Goal: Find specific page/section: Find specific page/section

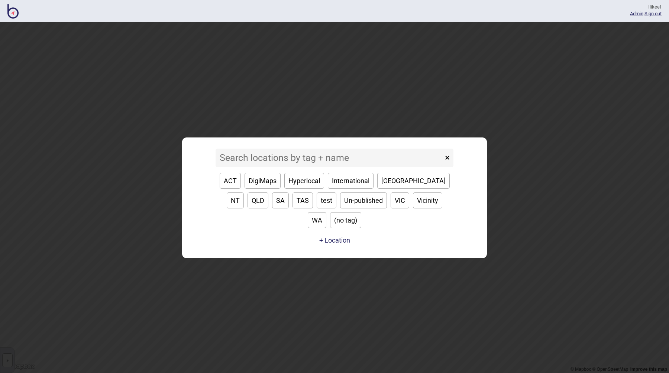
click at [322, 167] on input at bounding box center [330, 158] width 228 height 19
click at [310, 189] on button "Hyperlocal" at bounding box center [304, 181] width 40 height 16
type input "Hyperlocal"
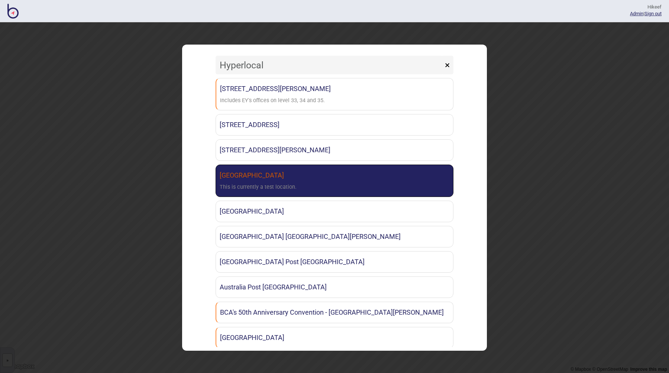
click at [309, 194] on link "[GEOGRAPHIC_DATA] This is currently a test location." at bounding box center [335, 181] width 238 height 32
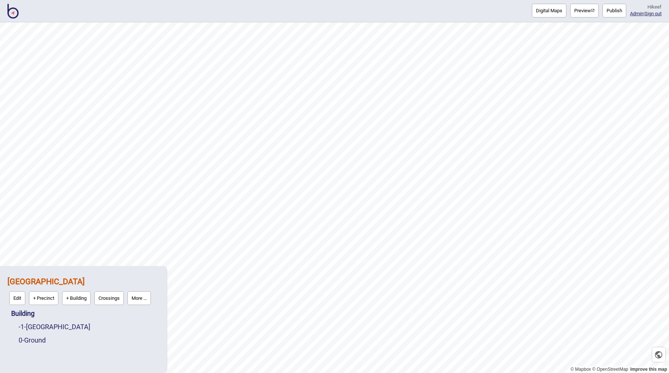
click at [539, 12] on button "Digital Maps" at bounding box center [549, 11] width 35 height 14
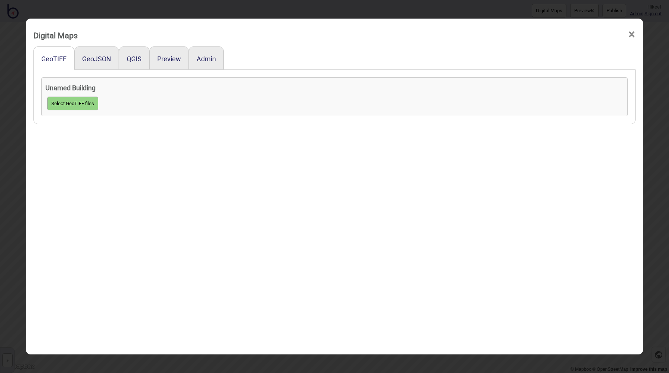
click at [226, 164] on div "GeoTIFF GeoJSON QGIS Preview Admin Unamed Building Select GeoTIFF files" at bounding box center [334, 214] width 602 height 336
click at [135, 160] on div "GeoTIFF GeoJSON QGIS Preview Admin Unamed Building Select GeoTIFF files" at bounding box center [334, 214] width 602 height 336
click at [2, 221] on div "Digital Maps × GeoTIFF GeoJSON QGIS Preview Admin Unamed Building Select GeoTIF…" at bounding box center [334, 186] width 669 height 373
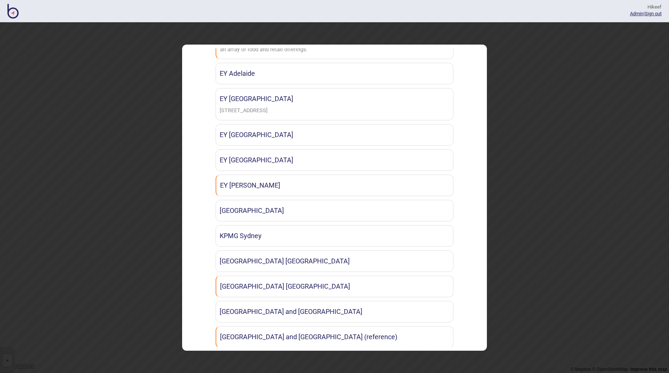
scroll to position [271, 0]
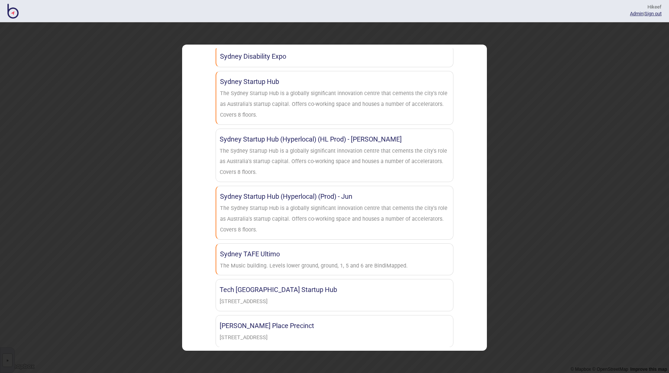
scroll to position [11, 0]
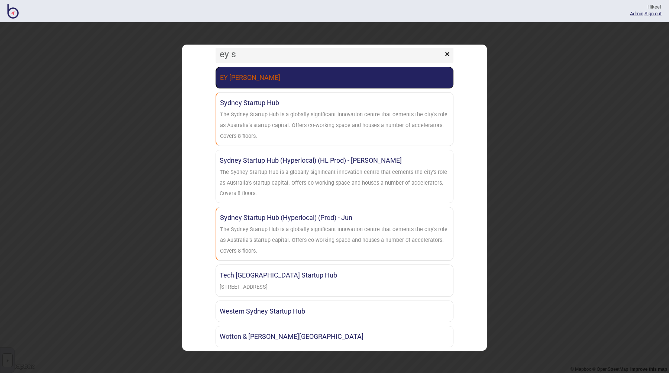
type input "ey s"
click at [278, 75] on link "EY [PERSON_NAME]" at bounding box center [335, 78] width 238 height 22
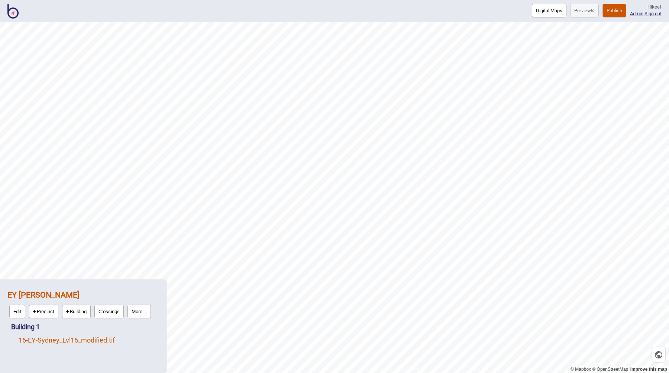
click at [84, 339] on link "16 - EY-Sydney_Lvl16_modified.tif" at bounding box center [67, 341] width 96 height 8
